Goal: Task Accomplishment & Management: Manage account settings

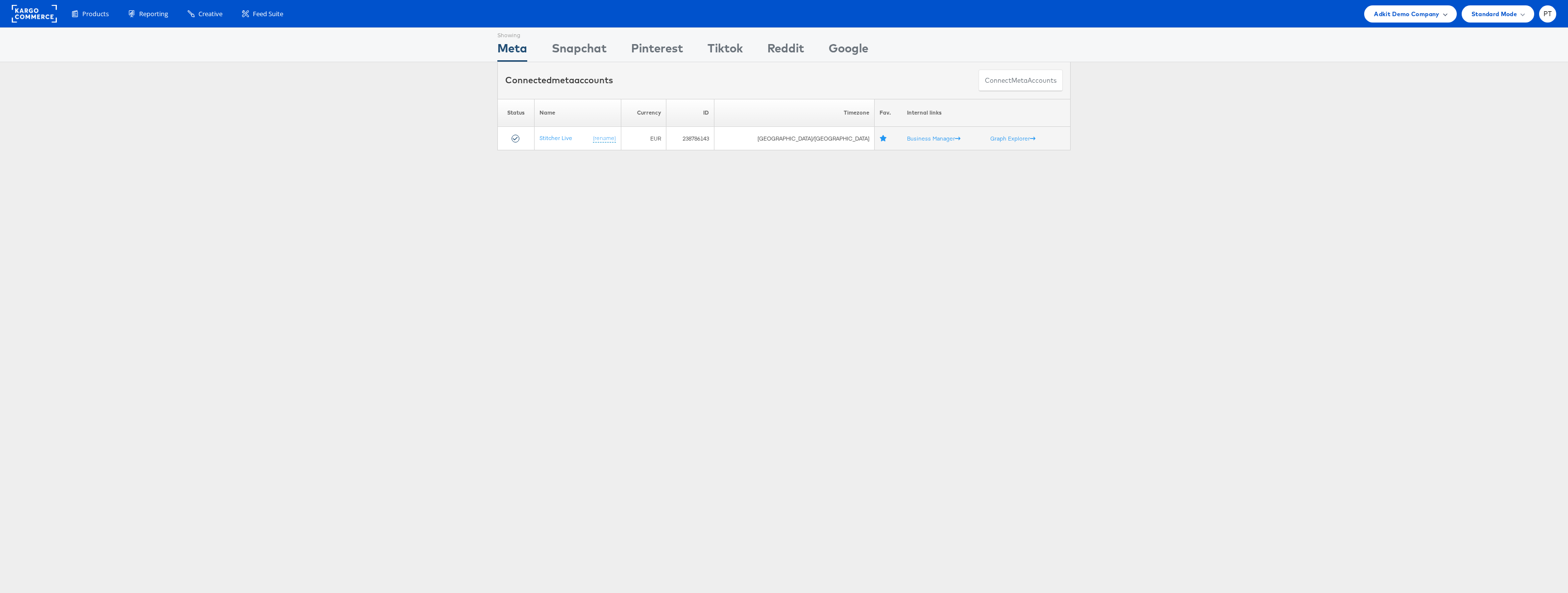
click at [1410, 10] on span "Adkit Demo Company" at bounding box center [1406, 13] width 65 height 10
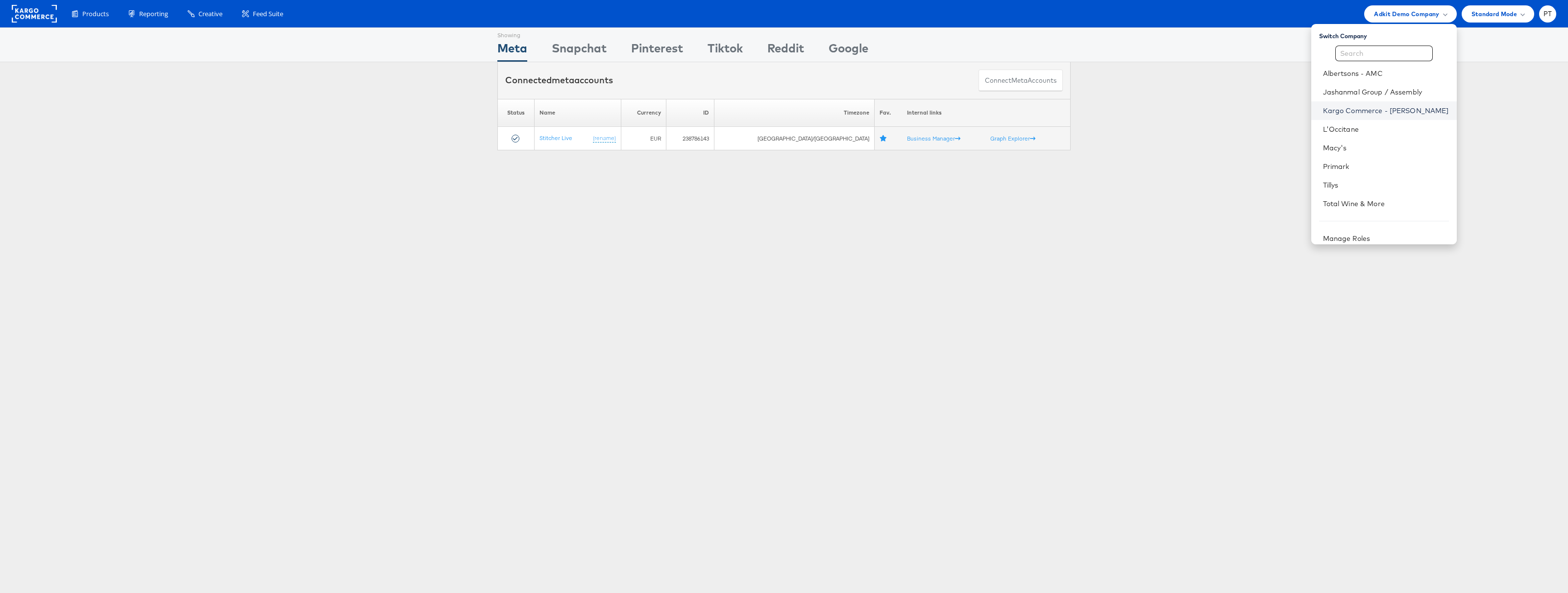
click at [1379, 109] on link "Kargo Commerce - [PERSON_NAME]" at bounding box center [1386, 111] width 126 height 10
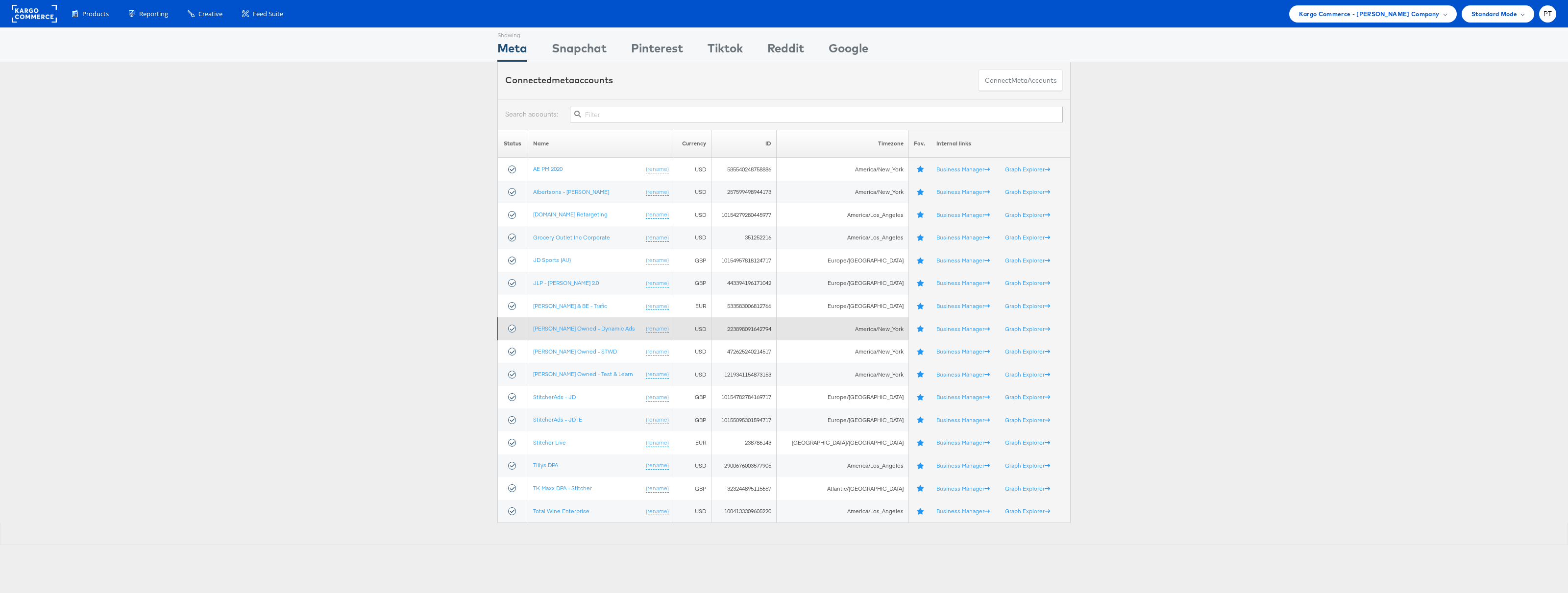
click at [769, 327] on td "223898091642794" at bounding box center [744, 329] width 65 height 23
copy td "223898091642794"
